Goal: Connect with others: Participate in discussion

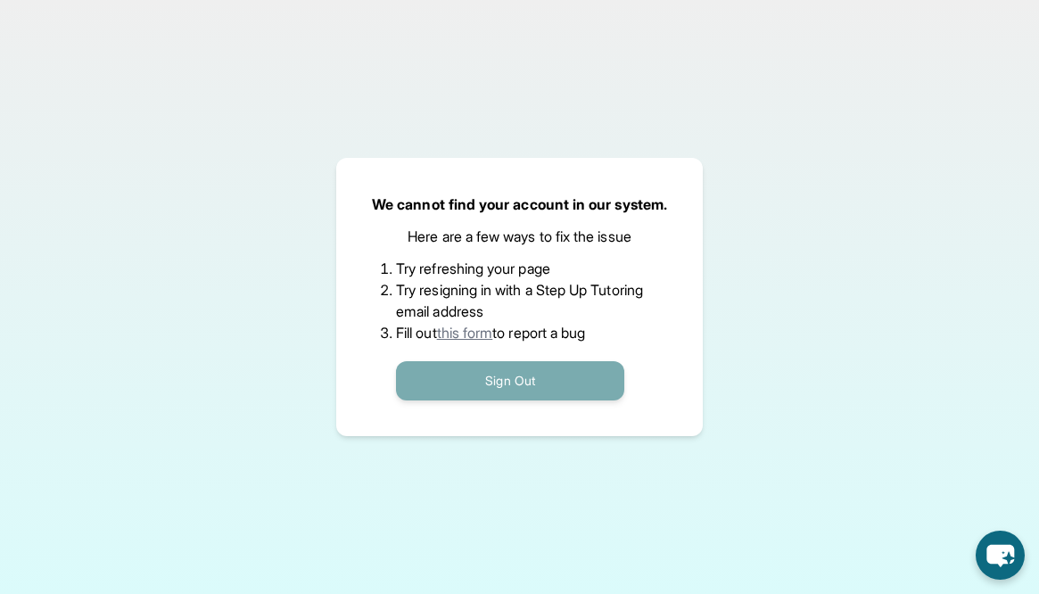
click at [500, 373] on button "Sign Out" at bounding box center [510, 380] width 228 height 39
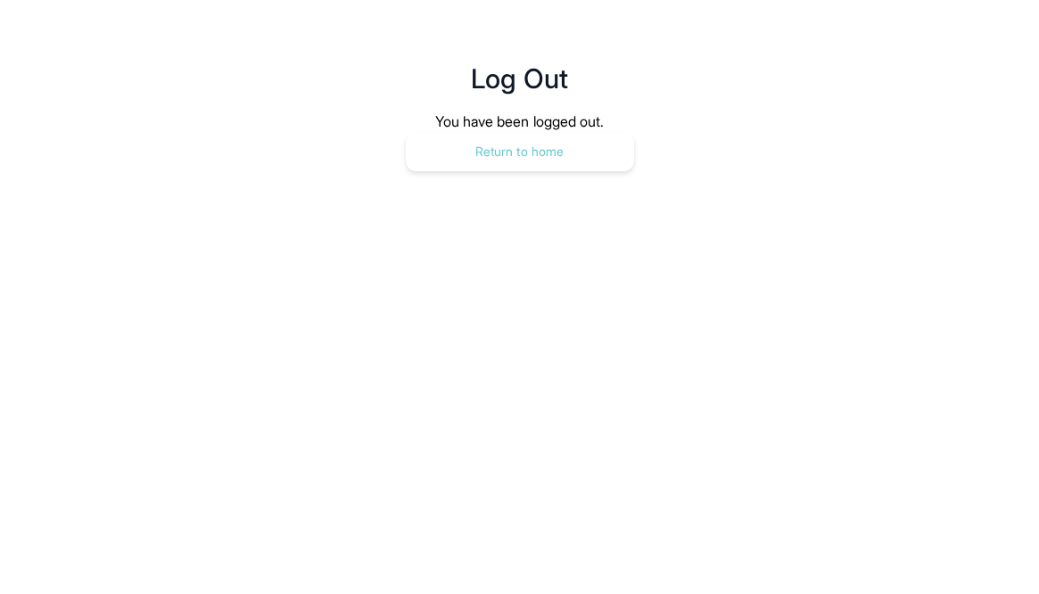
click at [528, 133] on button "Return to home" at bounding box center [520, 151] width 228 height 39
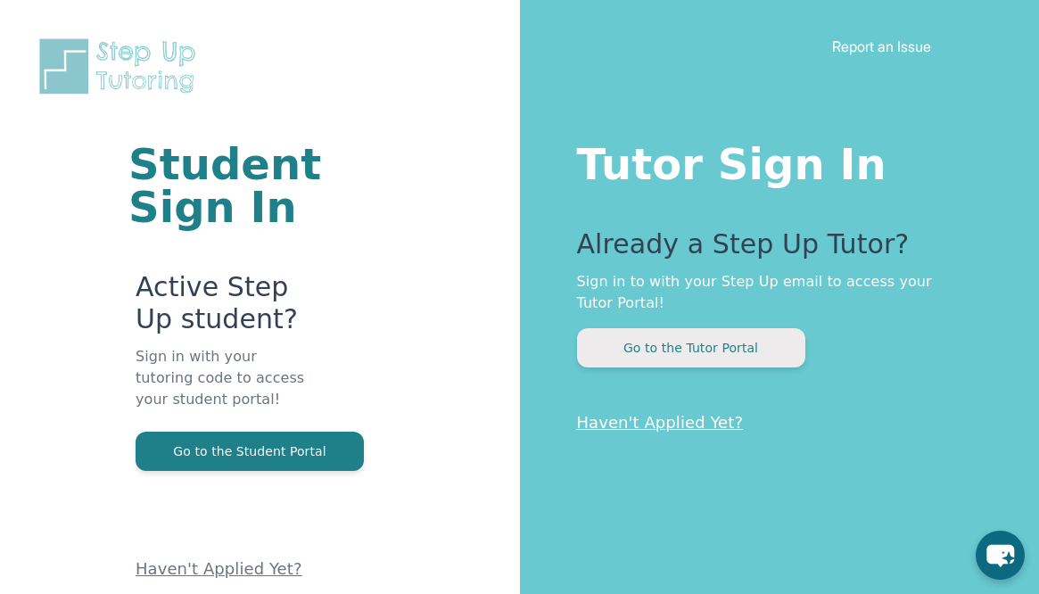
click at [655, 351] on button "Go to the Tutor Portal" at bounding box center [691, 347] width 228 height 39
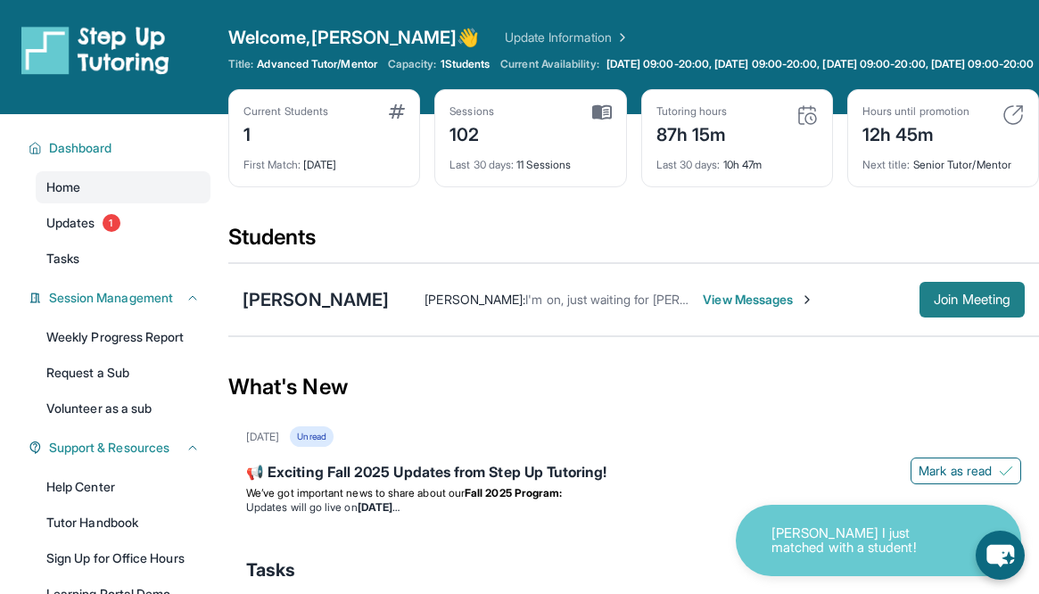
click at [961, 317] on button "Join Meeting" at bounding box center [971, 300] width 105 height 36
